Goal: Information Seeking & Learning: Learn about a topic

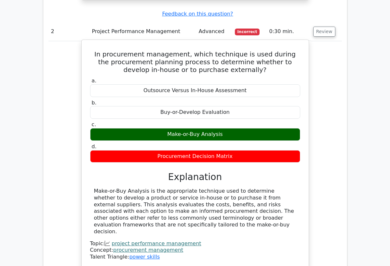
click at [305, 193] on div "In procurement management, which technique is used during the procurement plann…" at bounding box center [195, 155] width 222 height 224
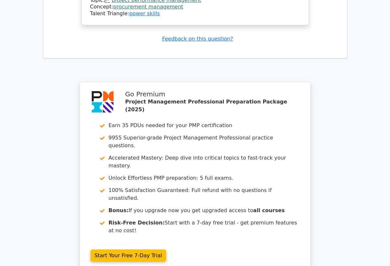
scroll to position [1157, 0]
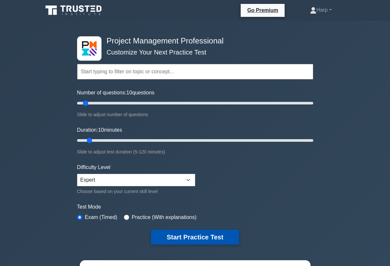
click at [163, 238] on button "Start Practice Test" at bounding box center [195, 237] width 88 height 15
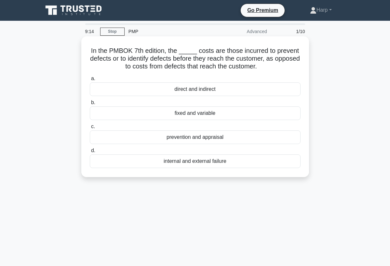
click at [197, 138] on div "prevention and appraisal" at bounding box center [195, 138] width 211 height 14
click at [90, 129] on input "c. prevention and appraisal" at bounding box center [90, 127] width 0 height 4
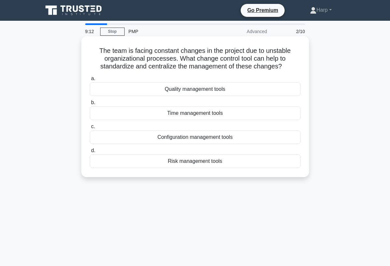
click at [197, 142] on div "Configuration management tools" at bounding box center [195, 138] width 211 height 14
click at [90, 129] on input "c. Configuration management tools" at bounding box center [90, 127] width 0 height 4
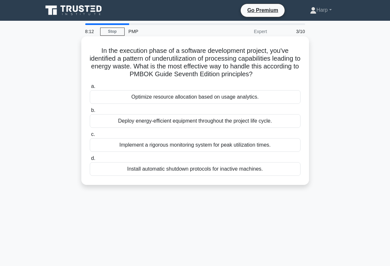
click at [184, 165] on div "Install automatic shutdown protocols for inactive machines." at bounding box center [195, 169] width 211 height 14
click at [90, 161] on input "d. Install automatic shutdown protocols for inactive machines." at bounding box center [90, 159] width 0 height 4
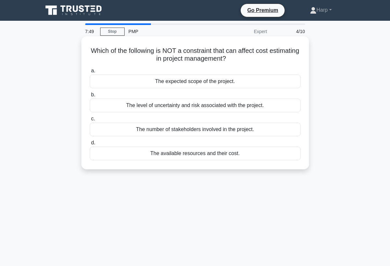
click at [201, 132] on div "The number of stakeholders involved in the project." at bounding box center [195, 130] width 211 height 14
click at [90, 121] on input "c. The number of stakeholders involved in the project." at bounding box center [90, 119] width 0 height 4
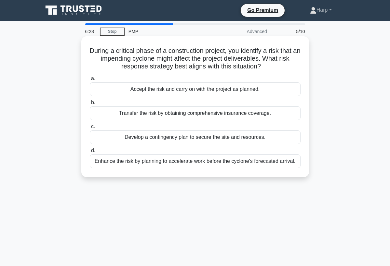
click at [180, 163] on div "Enhance the risk by planning to accelerate work before the cyclone's forecasted…" at bounding box center [195, 162] width 211 height 14
click at [90, 153] on input "d. Enhance the risk by planning to accelerate work before the cyclone's forecas…" at bounding box center [90, 151] width 0 height 4
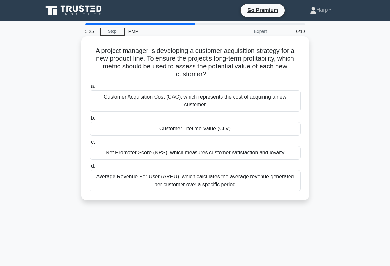
click at [195, 99] on div "Customer Acquisition Cost (CAC), which represents the cost of acquiring a new c…" at bounding box center [195, 100] width 211 height 21
click at [90, 89] on input "a. Customer Acquisition Cost (CAC), which represents the cost of acquiring a ne…" at bounding box center [90, 86] width 0 height 4
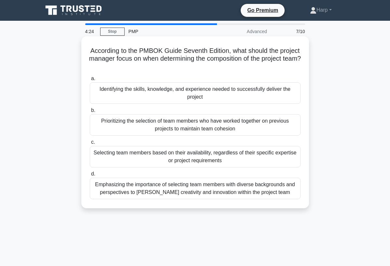
click at [129, 191] on div "Emphasizing the importance of selecting team members with diverse backgrounds a…" at bounding box center [195, 188] width 211 height 21
click at [90, 176] on input "d. Emphasizing the importance of selecting team members with diverse background…" at bounding box center [90, 174] width 0 height 4
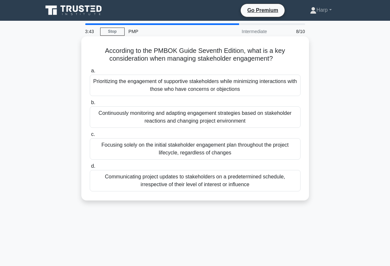
click at [165, 85] on div "Prioritizing the engagement of supportive stakeholders while minimizing interac…" at bounding box center [195, 85] width 211 height 21
click at [90, 73] on input "a. Prioritizing the engagement of supportive stakeholders while minimizing inte…" at bounding box center [90, 71] width 0 height 4
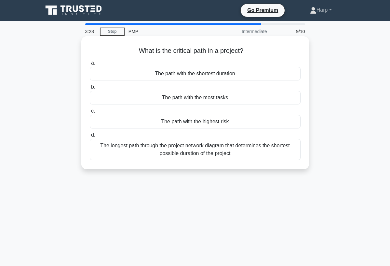
click at [148, 151] on div "The longest path through the project network diagram that determines the shorte…" at bounding box center [195, 149] width 211 height 21
click at [90, 137] on input "d. The longest path through the project network diagram that determines the sho…" at bounding box center [90, 135] width 0 height 4
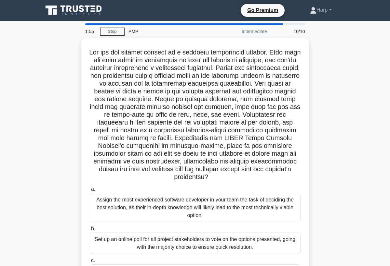
click at [326, 179] on div ".spinner_0XTQ{transform-origin:center;animation:spinner_y6GP .75s linear infini…" at bounding box center [195, 190] width 312 height 305
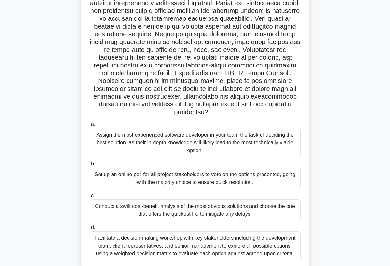
scroll to position [78, 0]
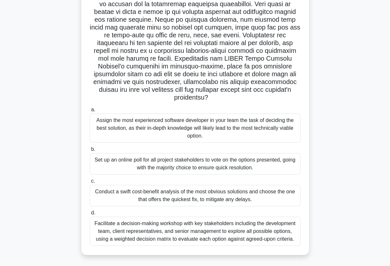
click at [251, 228] on div "Facilitate a decision-making workshop with key stakeholders including the devel…" at bounding box center [195, 231] width 211 height 29
click at [90, 215] on input "d. Facilitate a decision-making workshop with key stakeholders including the de…" at bounding box center [90, 213] width 0 height 4
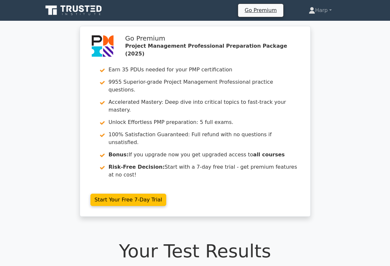
click at [282, 240] on h1 "Your Test Results" at bounding box center [195, 251] width 304 height 22
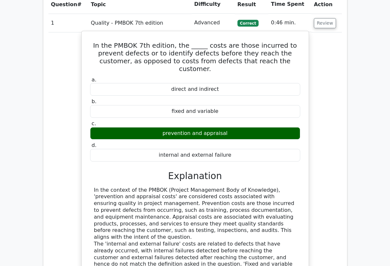
scroll to position [598, 0]
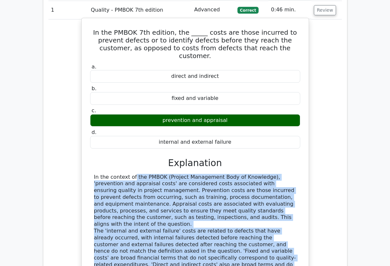
drag, startPoint x: 87, startPoint y: 139, endPoint x: 211, endPoint y: 233, distance: 156.1
click at [211, 233] on div "In the PMBOK 7th edition, the _____ costs are those incurred to prevent defects…" at bounding box center [195, 167] width 222 height 292
copy div "In the context of the PMBOK (Project Management Body of Knowledge), 'prevention…"
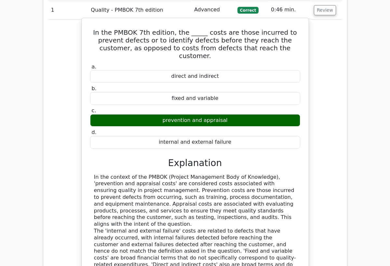
click at [233, 256] on div "In the PMBOK 7th edition, the _____ costs are those incurred to prevent defects…" at bounding box center [195, 167] width 222 height 292
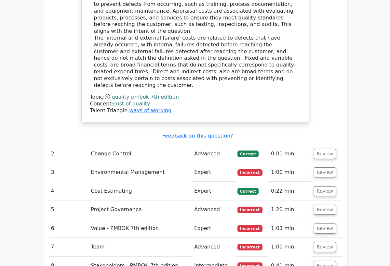
scroll to position [806, 0]
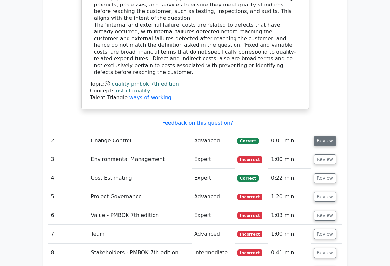
click at [321, 136] on button "Review" at bounding box center [325, 141] width 22 height 10
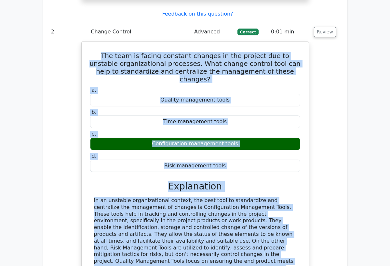
scroll to position [922, 0]
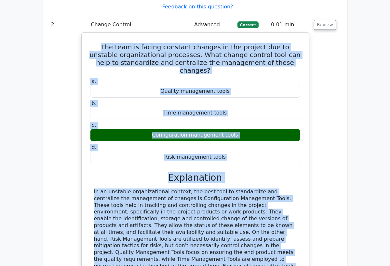
drag, startPoint x: 93, startPoint y: 106, endPoint x: 196, endPoint y: 203, distance: 141.4
click at [196, 204] on div "The team is facing constant changes in the project due to unstable organization…" at bounding box center [195, 171] width 222 height 272
copy div "The team is facing constant changes in the project due to unstable organization…"
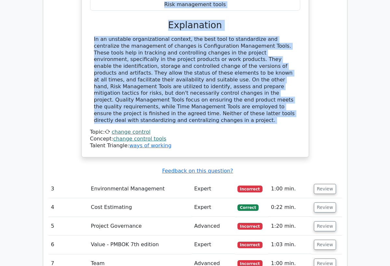
scroll to position [1091, 0]
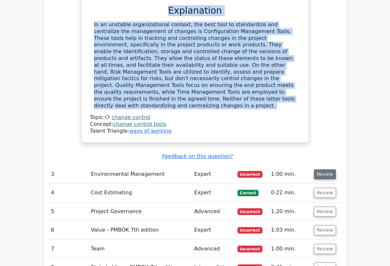
click at [326, 170] on button "Review" at bounding box center [325, 175] width 22 height 10
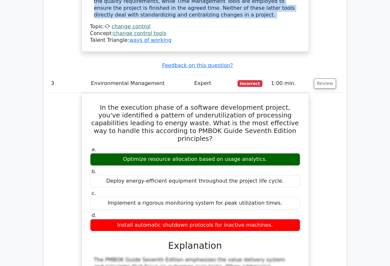
scroll to position [1169, 0]
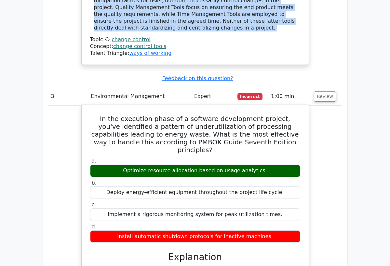
drag, startPoint x: 123, startPoint y: 88, endPoint x: 297, endPoint y: 96, distance: 173.3
click at [297, 157] on div "a. Optimize resource allocation based on usage analytics. b. Deploy energy-effi…" at bounding box center [195, 201] width 218 height 88
copy div "Optimize resource allocation based on usage analytics."
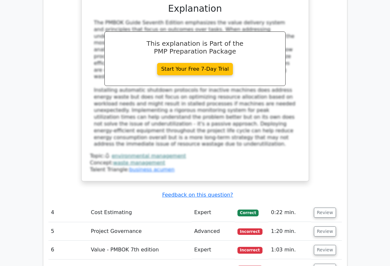
scroll to position [1434, 0]
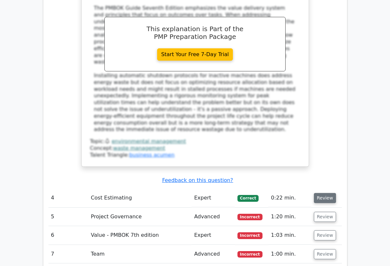
click at [319, 193] on button "Review" at bounding box center [325, 198] width 22 height 10
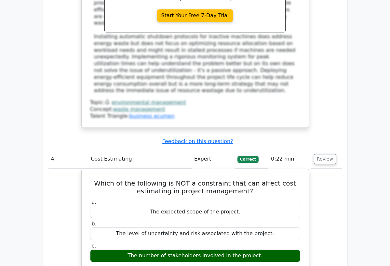
scroll to position [1486, 0]
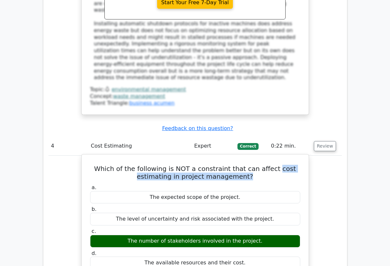
drag, startPoint x: 273, startPoint y: 71, endPoint x: 277, endPoint y: 79, distance: 9.5
click at [277, 165] on h5 "Which of the following is NOT a constraint that can affect cost estimating in p…" at bounding box center [194, 173] width 211 height 16
copy h5 "cost estimating in project management?"
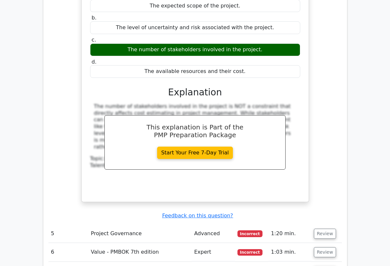
scroll to position [1694, 0]
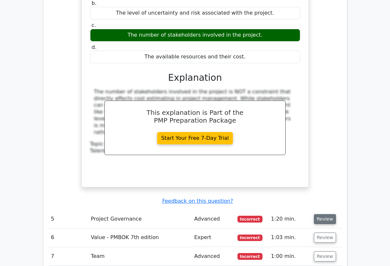
click at [325, 214] on button "Review" at bounding box center [325, 219] width 22 height 10
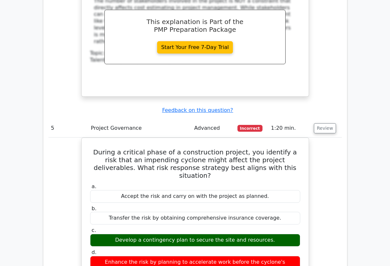
scroll to position [1798, 0]
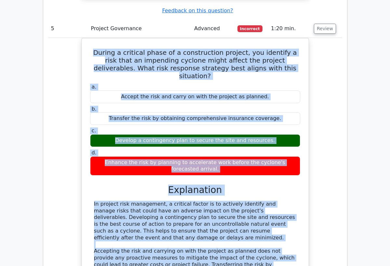
drag, startPoint x: 92, startPoint y: 38, endPoint x: 173, endPoint y: 262, distance: 237.9
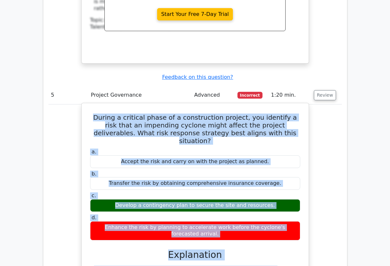
scroll to position [1823, 0]
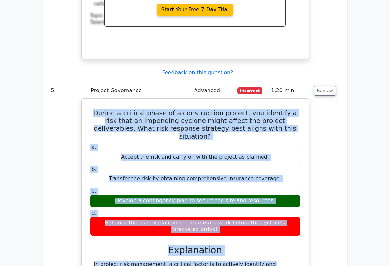
drag, startPoint x: 91, startPoint y: 23, endPoint x: 220, endPoint y: 250, distance: 261.3
click at [220, 250] on div "During a critical phase of a construction project, you identify a risk that an …" at bounding box center [195, 250] width 222 height 299
copy div "During a critical phase of a construction project, you identify a risk that an …"
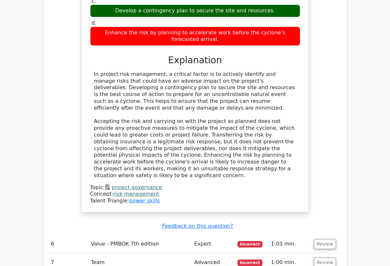
scroll to position [2018, 0]
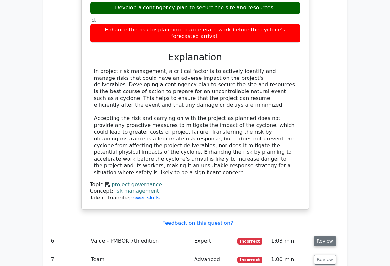
click at [327, 237] on button "Review" at bounding box center [325, 242] width 22 height 10
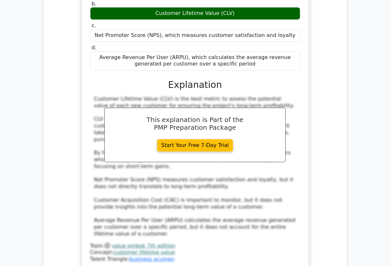
scroll to position [2356, 0]
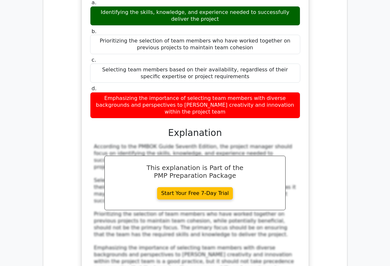
scroll to position [2706, 0]
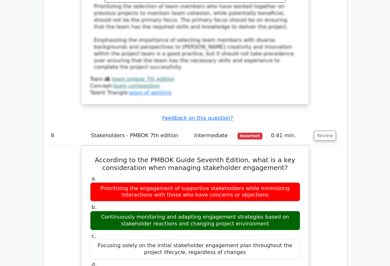
scroll to position [2914, 0]
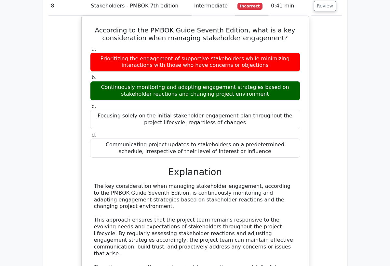
scroll to position [3044, 0]
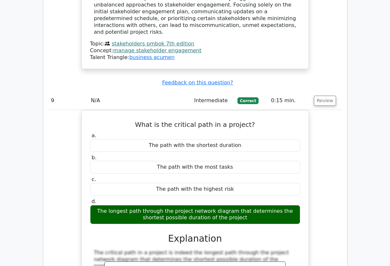
scroll to position [3304, 0]
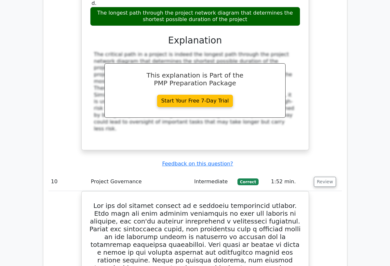
scroll to position [3512, 0]
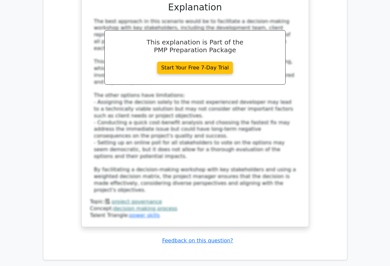
scroll to position [4006, 0]
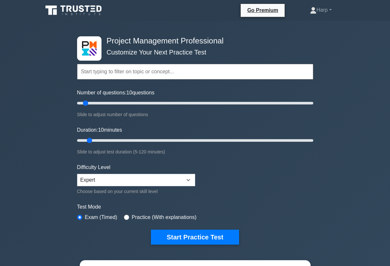
click at [134, 219] on label "Practice (With explanations)" at bounding box center [164, 218] width 65 height 8
click at [128, 217] on input "radio" at bounding box center [126, 217] width 5 height 5
radio input "true"
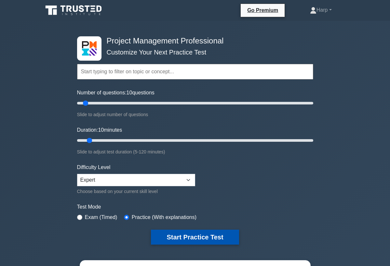
click at [170, 234] on button "Start Practice Test" at bounding box center [195, 237] width 88 height 15
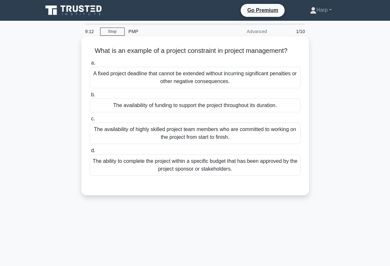
click at [168, 170] on div "The ability to complete the project within a specific budget that has been appr…" at bounding box center [195, 165] width 211 height 21
click at [90, 153] on input "d. The ability to complete the project within a specific budget that has been a…" at bounding box center [90, 151] width 0 height 4
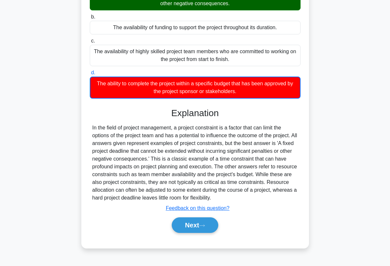
scroll to position [84, 0]
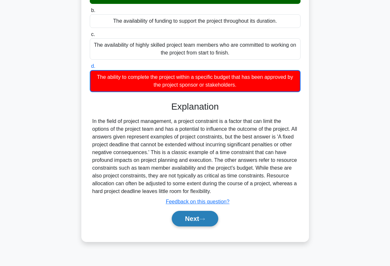
click at [200, 223] on button "Next" at bounding box center [195, 219] width 46 height 16
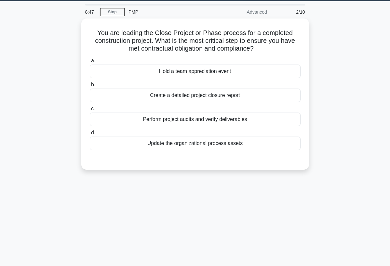
scroll to position [6, 0]
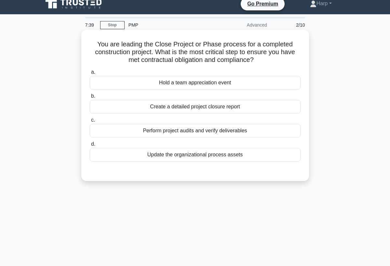
click at [194, 157] on div "Update the organizational process assets" at bounding box center [195, 155] width 211 height 14
click at [90, 147] on input "d. Update the organizational process assets" at bounding box center [90, 144] width 0 height 4
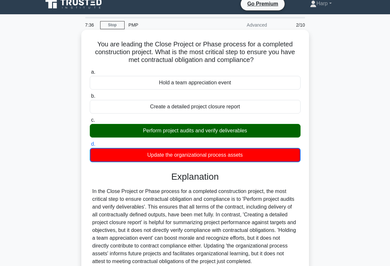
click at [292, 178] on h3 "Explanation" at bounding box center [195, 177] width 203 height 11
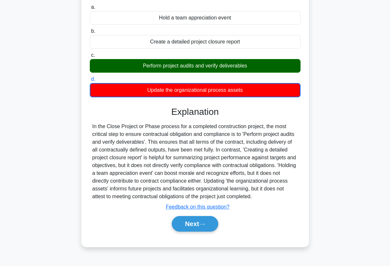
scroll to position [84, 0]
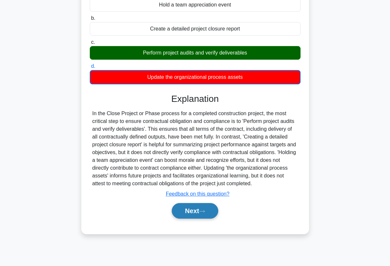
click at [196, 211] on button "Next" at bounding box center [195, 211] width 46 height 16
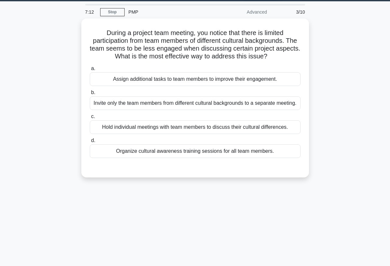
scroll to position [6, 0]
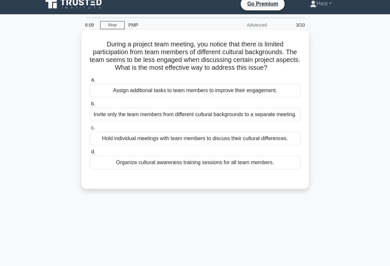
click at [209, 168] on div "Organize cultural awareness training sessions for all team members." at bounding box center [195, 163] width 211 height 14
click at [90, 154] on input "d. Organize cultural awareness training sessions for all team members." at bounding box center [90, 152] width 0 height 4
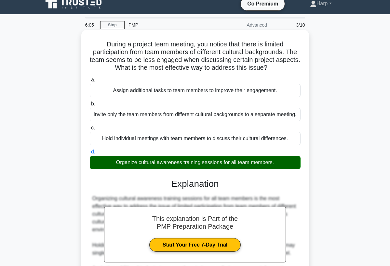
click at [292, 181] on div "This explanation is Part of the PMP Preparation Package Start Your Free 7-Day T…" at bounding box center [195, 262] width 211 height 183
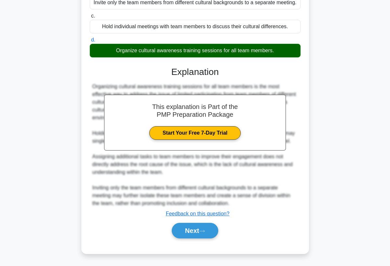
scroll to position [126, 0]
click at [185, 232] on button "Next" at bounding box center [195, 231] width 46 height 16
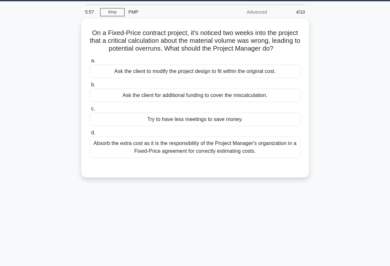
scroll to position [6, 0]
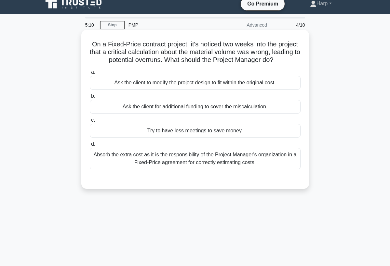
click at [201, 163] on div "Absorb the extra cost as it is the responsibility of the Project Manager's orga…" at bounding box center [195, 158] width 211 height 21
click at [90, 147] on input "d. Absorb the extra cost as it is the responsibility of the Project Manager's o…" at bounding box center [90, 144] width 0 height 4
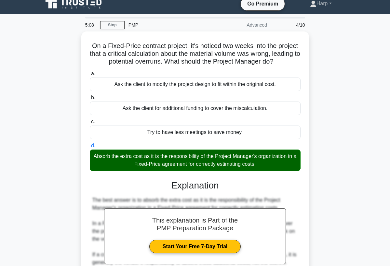
click at [314, 156] on div "On a Fixed-Price contract project, it's noticed two weeks into the project that…" at bounding box center [195, 208] width 312 height 352
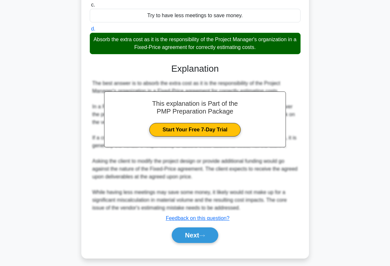
scroll to position [126, 0]
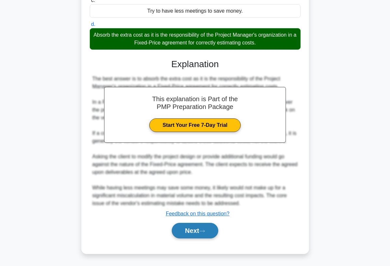
click at [201, 229] on button "Next" at bounding box center [195, 231] width 46 height 16
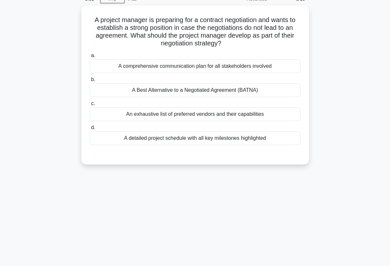
scroll to position [19, 0]
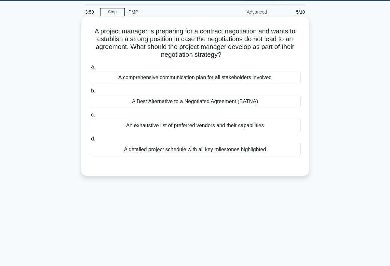
click at [242, 100] on div "A Best Alternative to a Negotiated Agreement (BATNA)" at bounding box center [195, 102] width 211 height 14
click at [90, 93] on input "b. A Best Alternative to a Negotiated Agreement (BATNA)" at bounding box center [90, 91] width 0 height 4
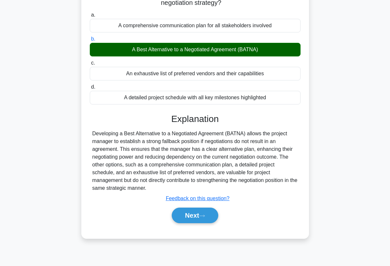
scroll to position [84, 0]
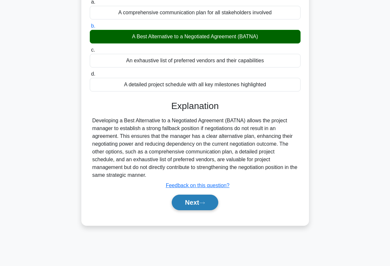
click at [173, 200] on button "Next" at bounding box center [195, 203] width 46 height 16
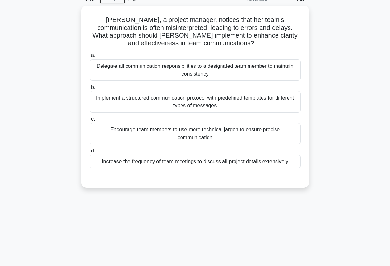
scroll to position [19, 0]
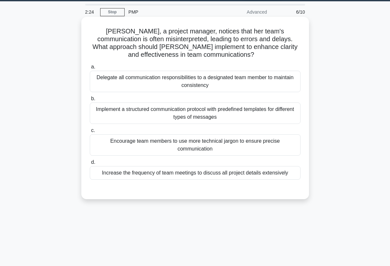
click at [190, 166] on div "Increase the frequency of team meetings to discuss all project details extensiv…" at bounding box center [195, 173] width 211 height 14
click at [90, 165] on input "d. Increase the frequency of team meetings to discuss all project details exten…" at bounding box center [90, 163] width 0 height 4
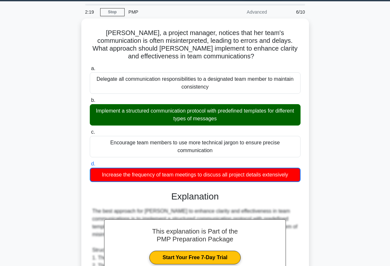
click at [317, 145] on div "Emily, a project manager, notices that her team's communication is often misint…" at bounding box center [195, 253] width 312 height 469
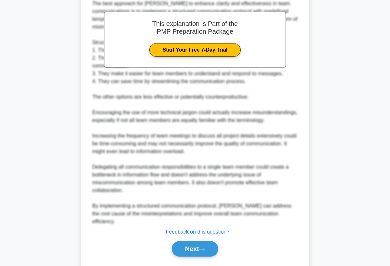
scroll to position [228, 0]
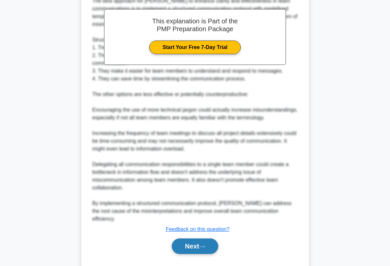
click at [181, 239] on button "Next" at bounding box center [195, 247] width 46 height 16
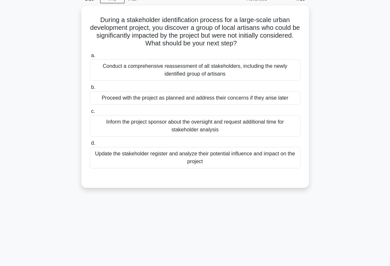
scroll to position [19, 0]
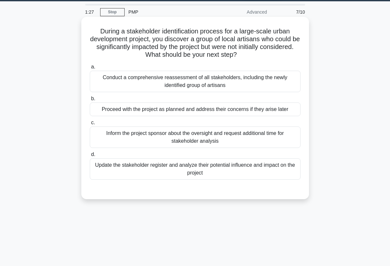
click at [221, 84] on div "Conduct a comprehensive reassessment of all stakeholders, including the newly i…" at bounding box center [195, 81] width 211 height 21
click at [90, 69] on input "a. Conduct a comprehensive reassessment of all stakeholders, including the newl…" at bounding box center [90, 67] width 0 height 4
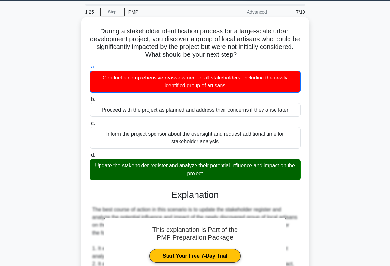
click at [302, 192] on div "During a stakeholder identification process for a large-scale urban development…" at bounding box center [195, 243] width 222 height 449
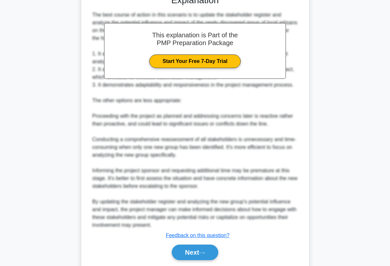
scroll to position [227, 0]
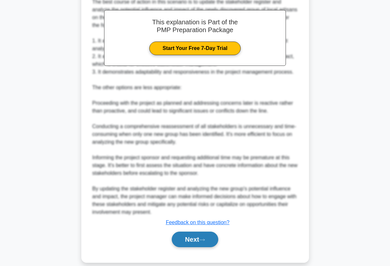
click at [199, 243] on button "Next" at bounding box center [195, 240] width 46 height 16
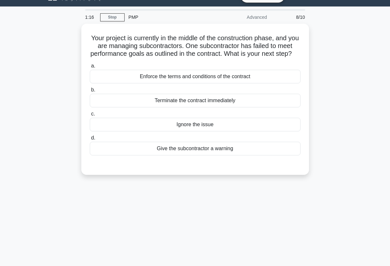
scroll to position [6, 0]
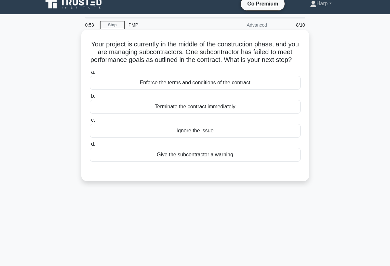
click at [230, 84] on div "Enforce the terms and conditions of the contract" at bounding box center [195, 83] width 211 height 14
click at [90, 74] on input "a. Enforce the terms and conditions of the contract" at bounding box center [90, 72] width 0 height 4
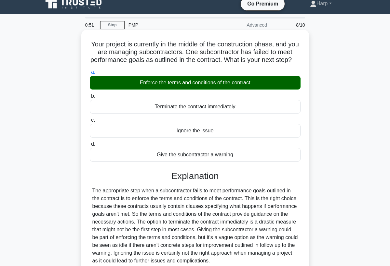
click at [304, 144] on div "Your project is currently in the middle of the construction phase, and you are …" at bounding box center [195, 170] width 222 height 276
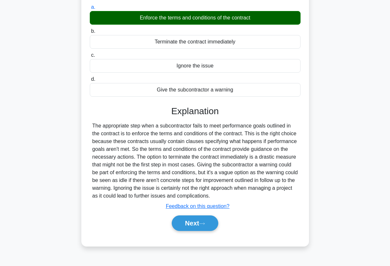
scroll to position [84, 0]
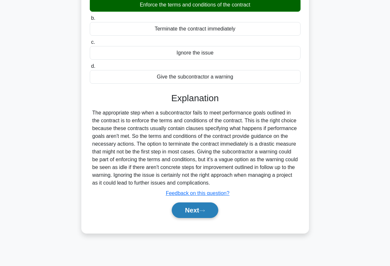
click at [196, 207] on button "Next" at bounding box center [195, 211] width 46 height 16
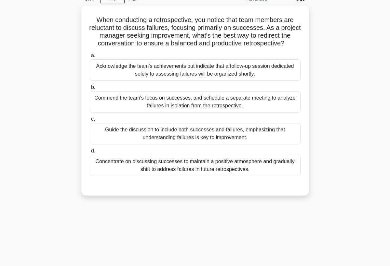
scroll to position [19, 0]
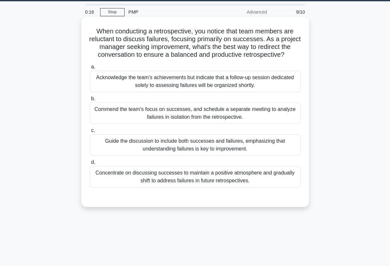
click at [234, 79] on div "Acknowledge the team's achievements but indicate that a follow-up session dedic…" at bounding box center [195, 81] width 211 height 21
click at [90, 69] on input "a. Acknowledge the team's achievements but indicate that a follow-up session de…" at bounding box center [90, 67] width 0 height 4
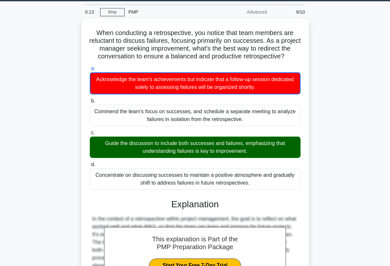
click at [309, 196] on div "When conducting a retrospective, you notice that team members are reluctant to …" at bounding box center [195, 203] width 312 height 368
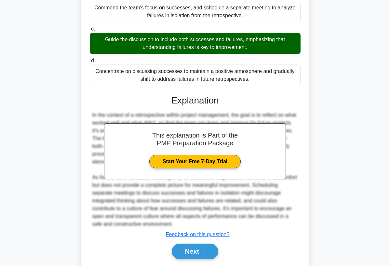
scroll to position [136, 0]
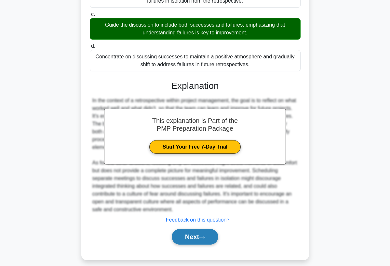
click at [192, 240] on button "Next" at bounding box center [195, 237] width 46 height 16
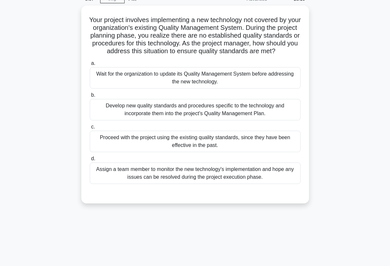
scroll to position [19, 0]
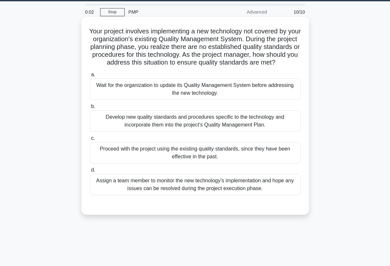
click at [160, 193] on div "Assign a team member to monitor the new technology's implementation and hope an…" at bounding box center [195, 184] width 211 height 21
click at [90, 173] on input "d. Assign a team member to monitor the new technology's implementation and hope…" at bounding box center [90, 170] width 0 height 4
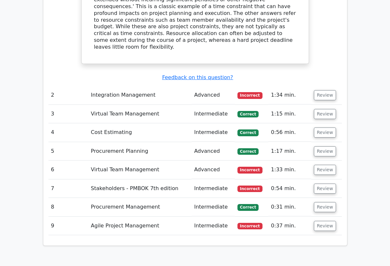
scroll to position [806, 0]
